Goal: Transaction & Acquisition: Purchase product/service

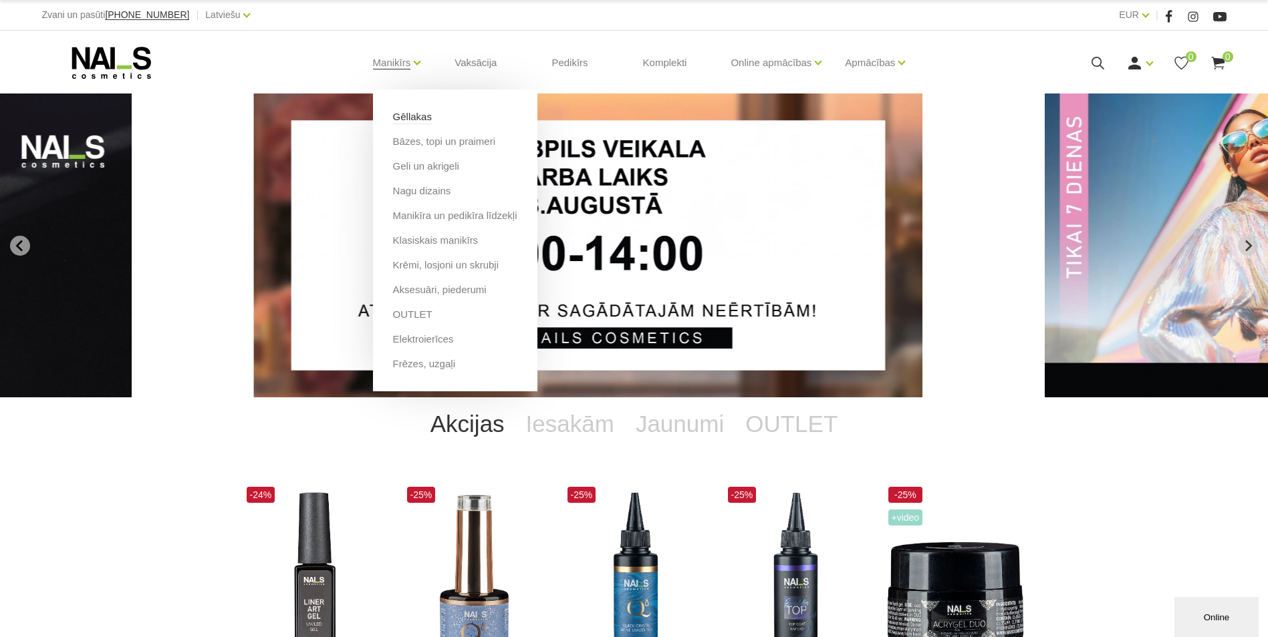
click at [420, 122] on link "Gēllakas" at bounding box center [412, 117] width 39 height 15
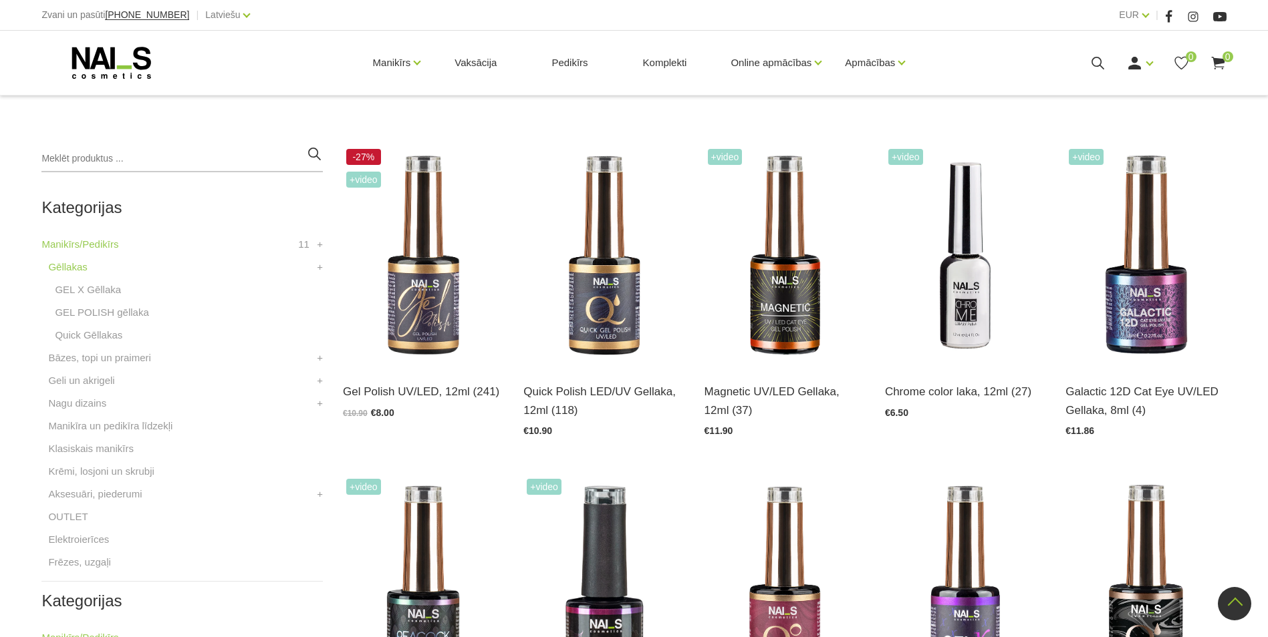
scroll to position [267, 0]
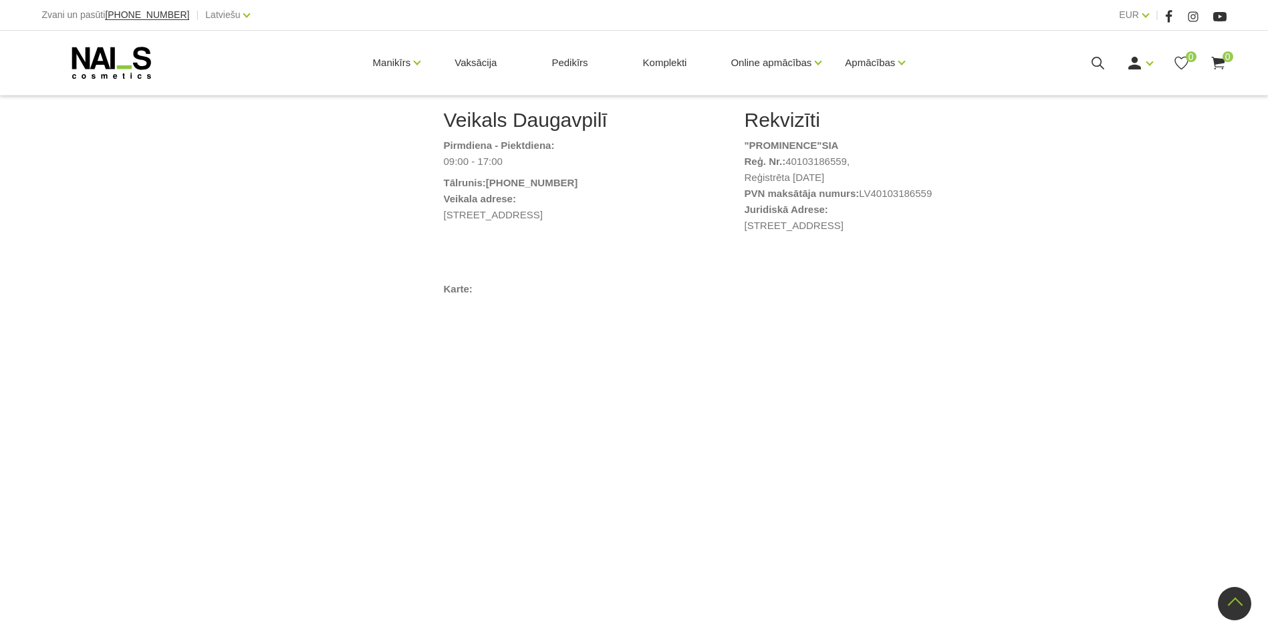
scroll to position [802, 0]
